Goal: Find specific page/section: Find specific page/section

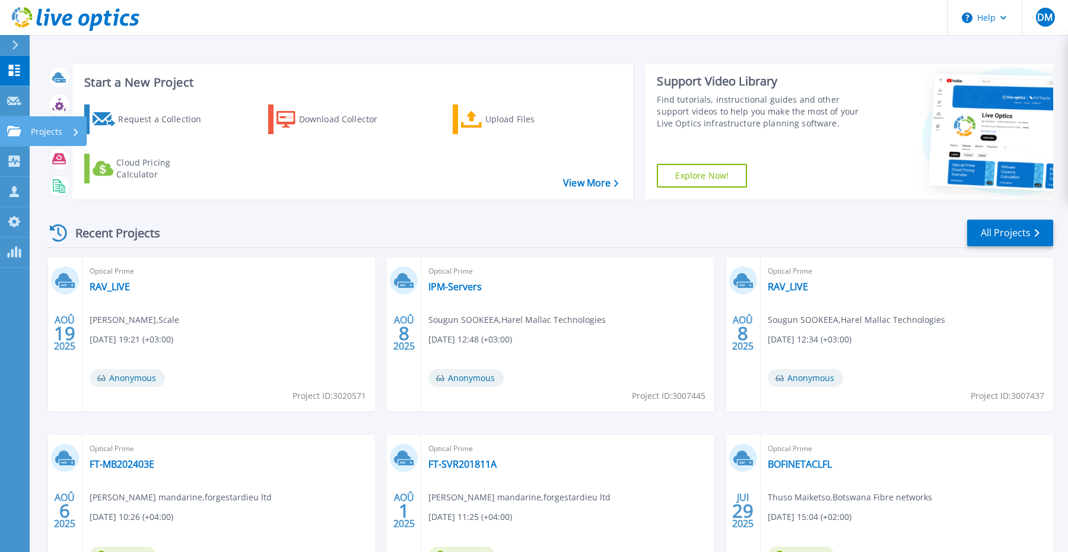
click at [12, 129] on icon at bounding box center [14, 131] width 14 height 10
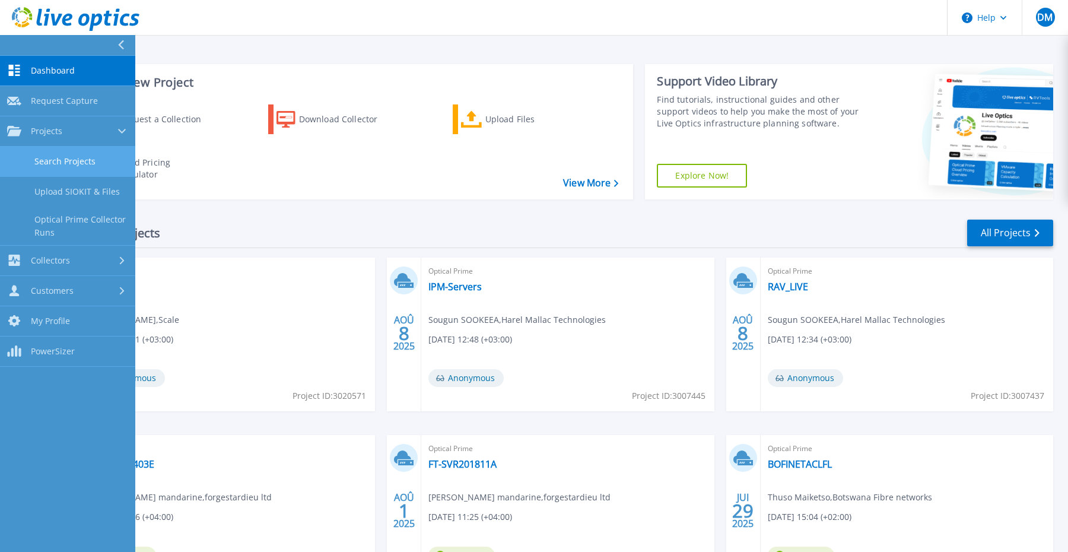
click at [59, 159] on link "Search Projects" at bounding box center [67, 162] width 135 height 30
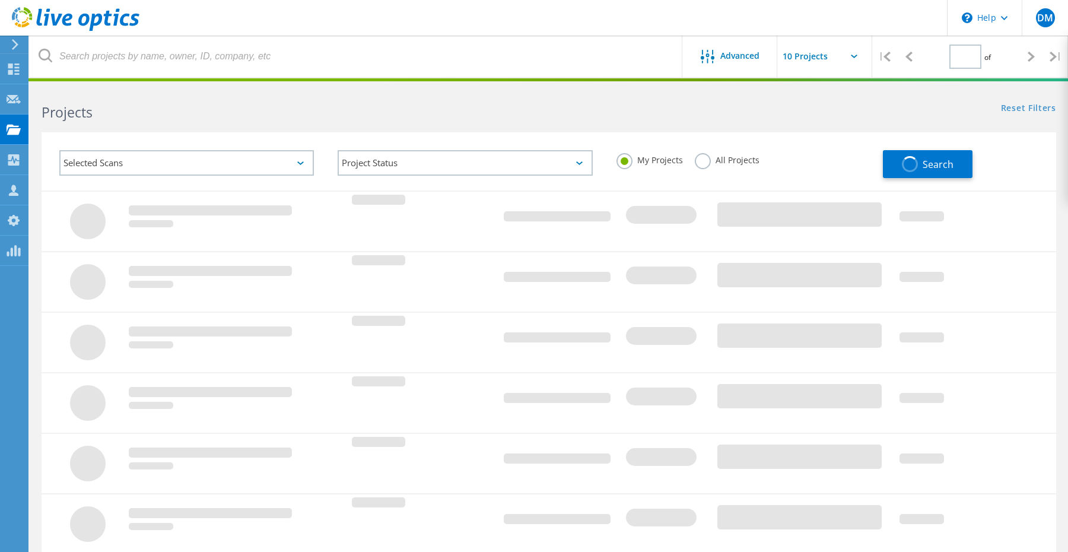
type input "1"
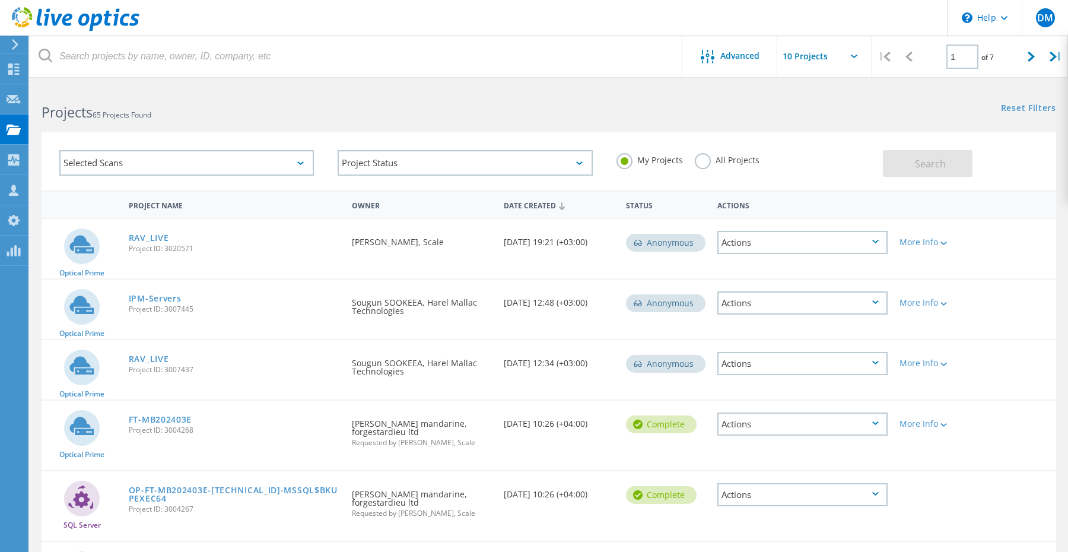
click at [712, 154] on label "All Projects" at bounding box center [727, 158] width 65 height 11
click at [0, 0] on input "All Projects" at bounding box center [0, 0] width 0 height 0
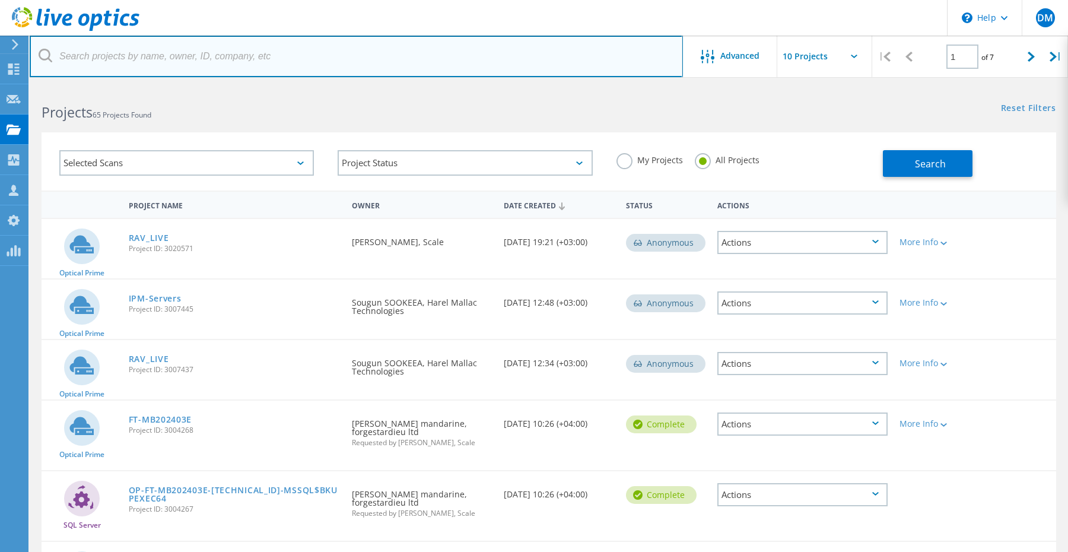
click at [203, 50] on input "text" at bounding box center [356, 57] width 653 height 42
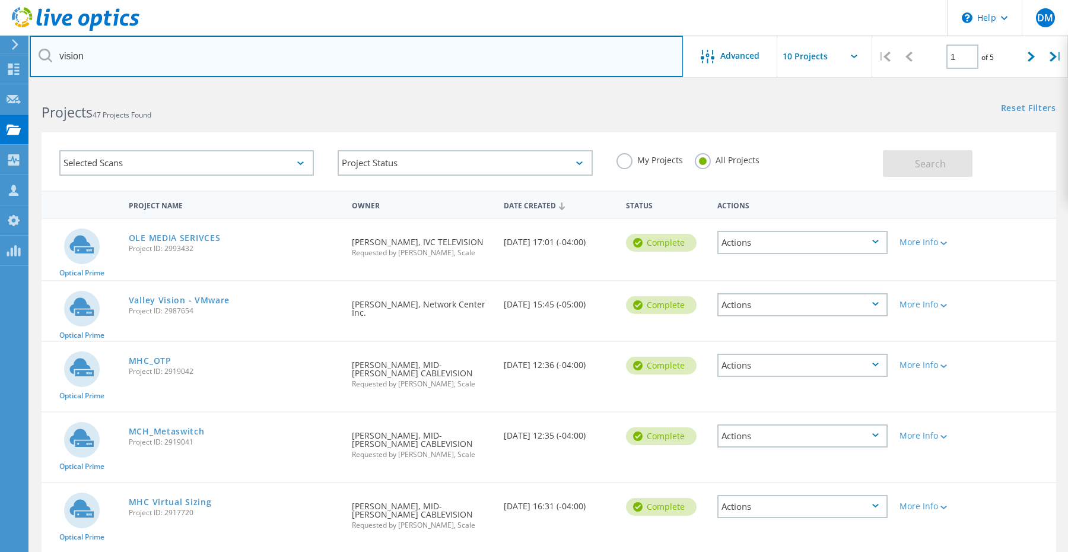
drag, startPoint x: 95, startPoint y: 53, endPoint x: 51, endPoint y: 50, distance: 44.0
click at [52, 50] on div "vision" at bounding box center [356, 57] width 653 height 42
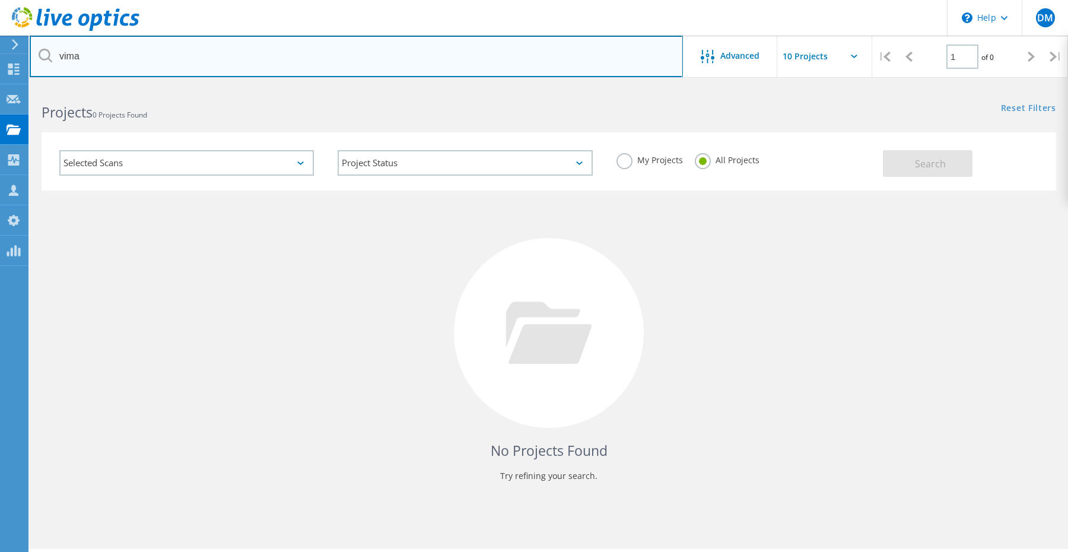
drag, startPoint x: 91, startPoint y: 52, endPoint x: 50, endPoint y: 52, distance: 41.0
click at [50, 52] on div "vima" at bounding box center [356, 57] width 653 height 42
drag, startPoint x: 129, startPoint y: 56, endPoint x: 33, endPoint y: 56, distance: 96.1
click at [33, 56] on input "[GEOGRAPHIC_DATA]" at bounding box center [356, 57] width 653 height 42
type input "vision"
